Goal: Check status: Check status

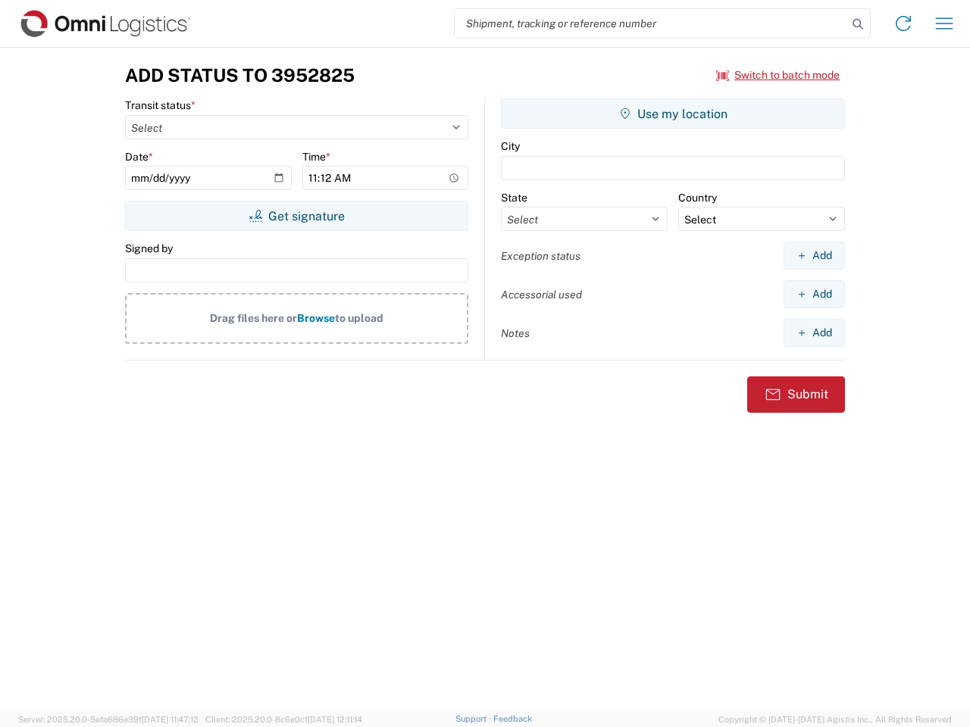
click at [651, 23] on input "search" at bounding box center [651, 23] width 392 height 29
click at [858, 24] on icon at bounding box center [857, 24] width 21 height 21
click at [903, 23] on icon at bounding box center [903, 23] width 24 height 24
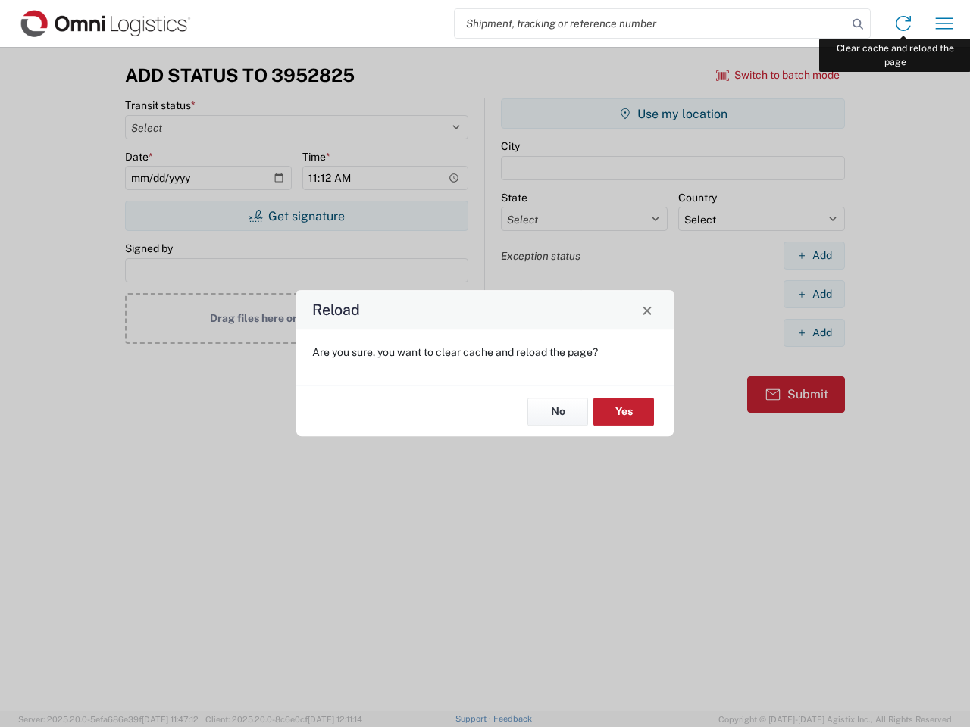
click at [944, 23] on div "Reload Are you sure, you want to clear cache and reload the page? No Yes" at bounding box center [485, 363] width 970 height 727
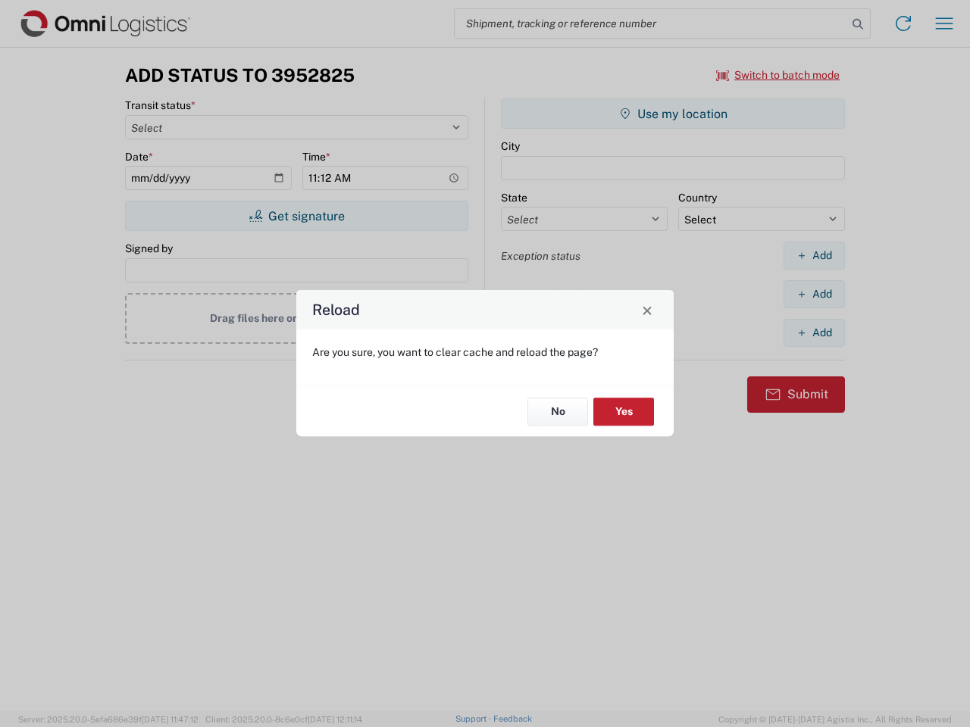
click at [778, 75] on div "Reload Are you sure, you want to clear cache and reload the page? No Yes" at bounding box center [485, 363] width 970 height 727
click at [296, 216] on div "Reload Are you sure, you want to clear cache and reload the page? No Yes" at bounding box center [485, 363] width 970 height 727
click at [673, 114] on div "Reload Are you sure, you want to clear cache and reload the page? No Yes" at bounding box center [485, 363] width 970 height 727
click at [814, 255] on div "Reload Are you sure, you want to clear cache and reload the page? No Yes" at bounding box center [485, 363] width 970 height 727
click at [814, 294] on div "Reload Are you sure, you want to clear cache and reload the page? No Yes" at bounding box center [485, 363] width 970 height 727
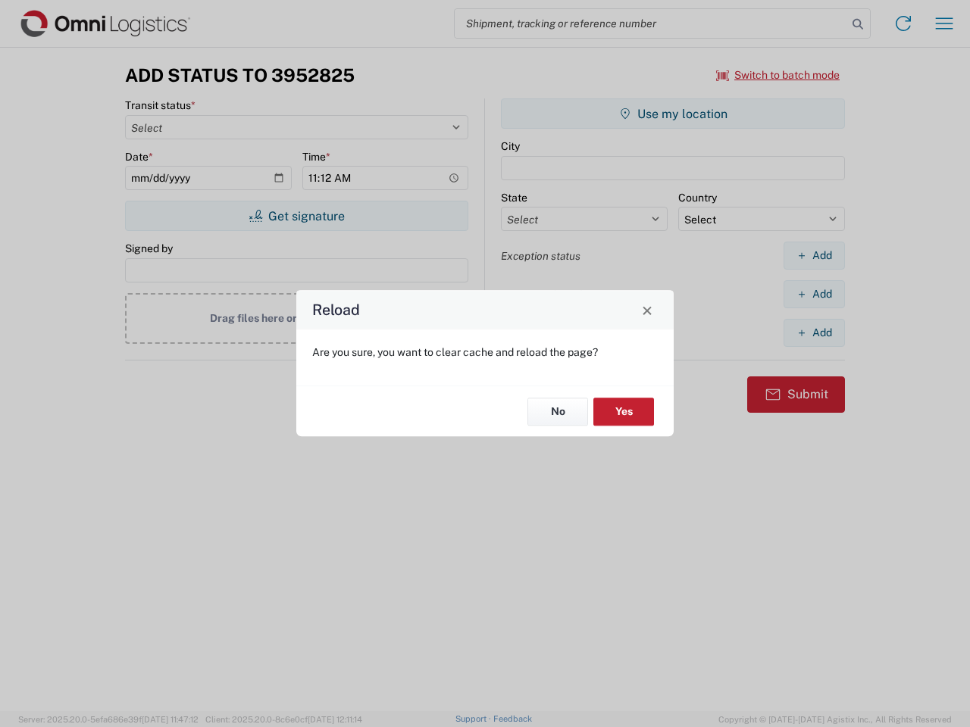
click at [814, 333] on div "Reload Are you sure, you want to clear cache and reload the page? No Yes" at bounding box center [485, 363] width 970 height 727
